Goal: Task Accomplishment & Management: Manage account settings

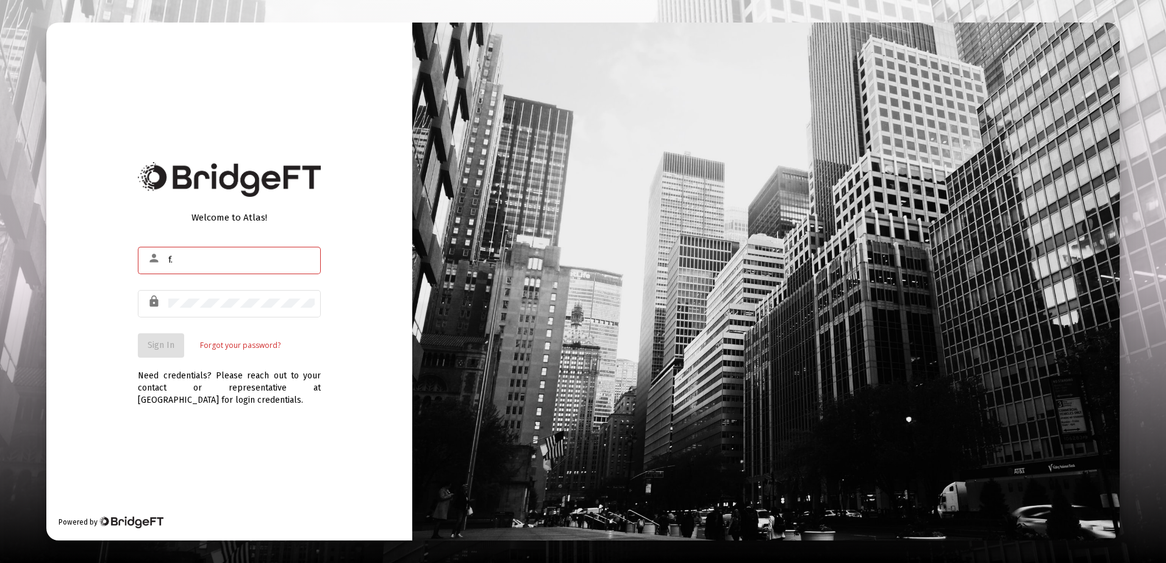
type input "f"
type input "[PERSON_NAME][EMAIL_ADDRESS][DOMAIN_NAME]"
click at [162, 342] on span "Sign In" at bounding box center [161, 345] width 27 height 10
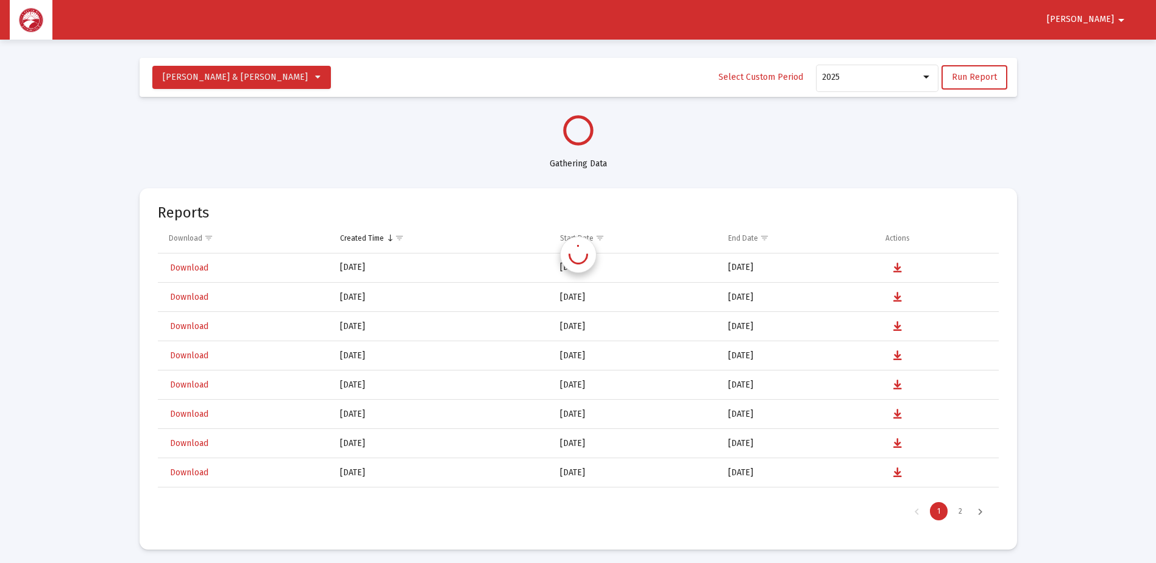
scroll to position [585, 0]
select select "View all"
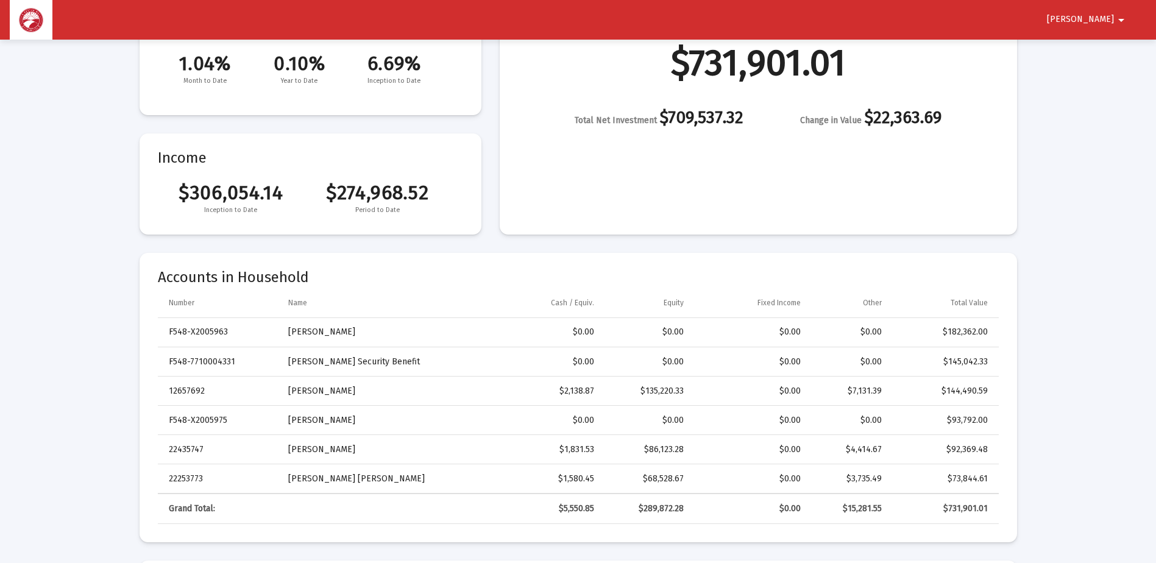
scroll to position [183, 0]
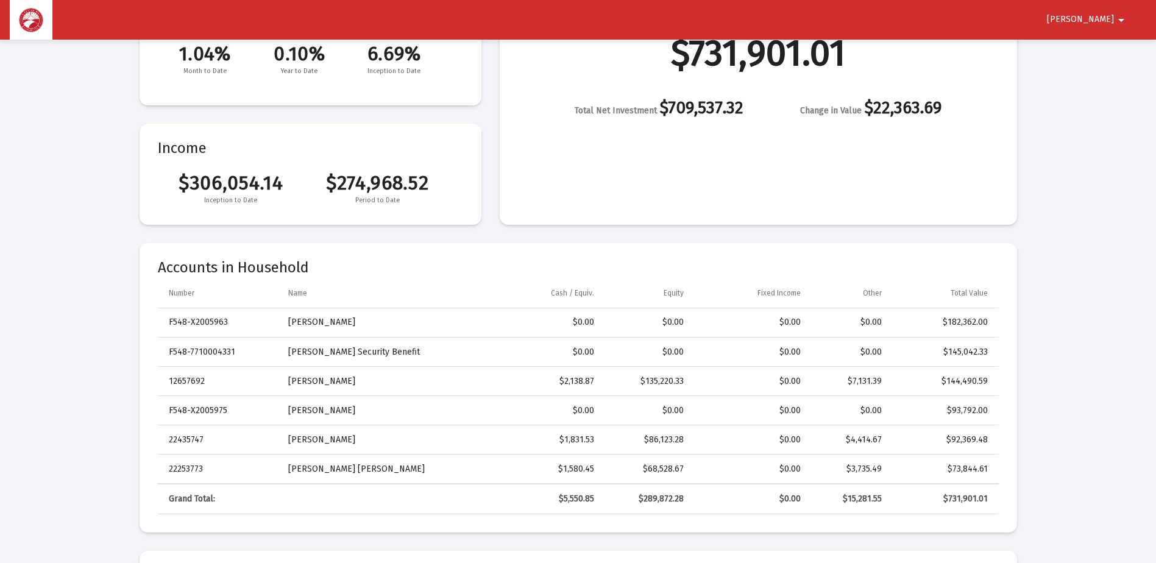
click at [1100, 15] on span "[PERSON_NAME]" at bounding box center [1080, 20] width 67 height 10
click at [1105, 52] on button "Logout" at bounding box center [1106, 51] width 68 height 29
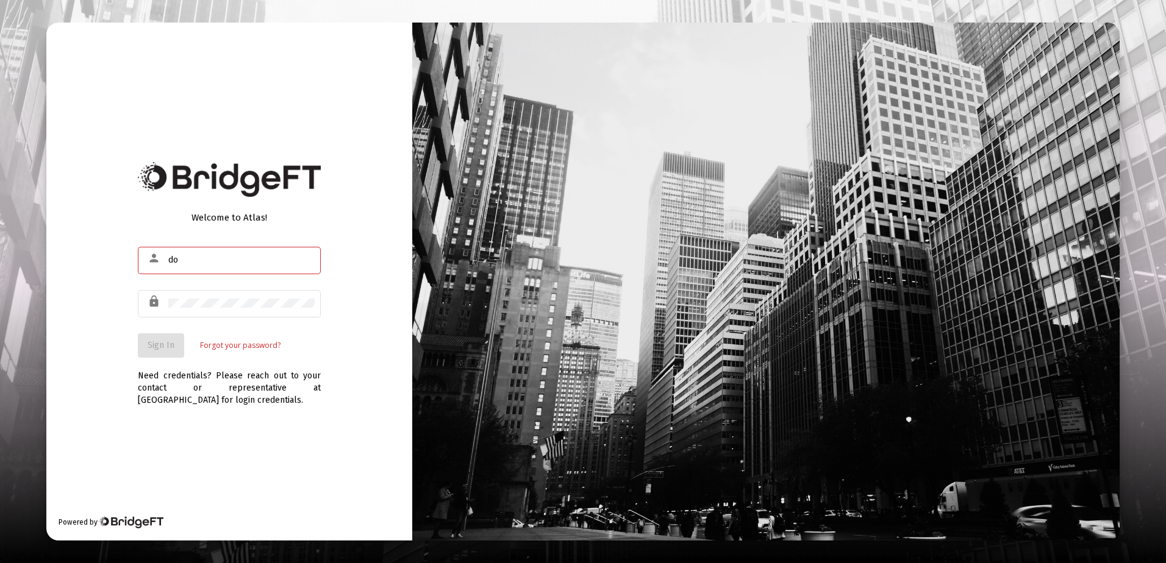
type input "do"
